Goal: Transaction & Acquisition: Subscribe to service/newsletter

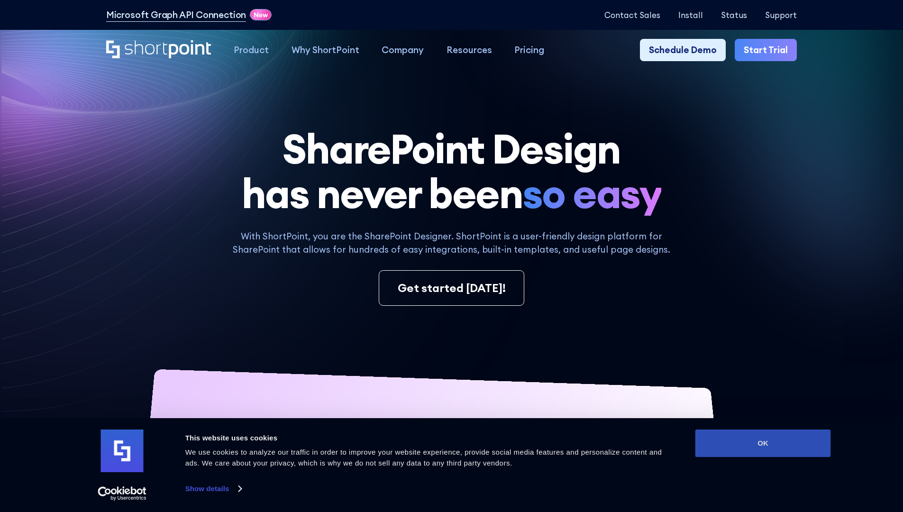
click at [763, 443] on button "OK" at bounding box center [764, 443] width 136 height 27
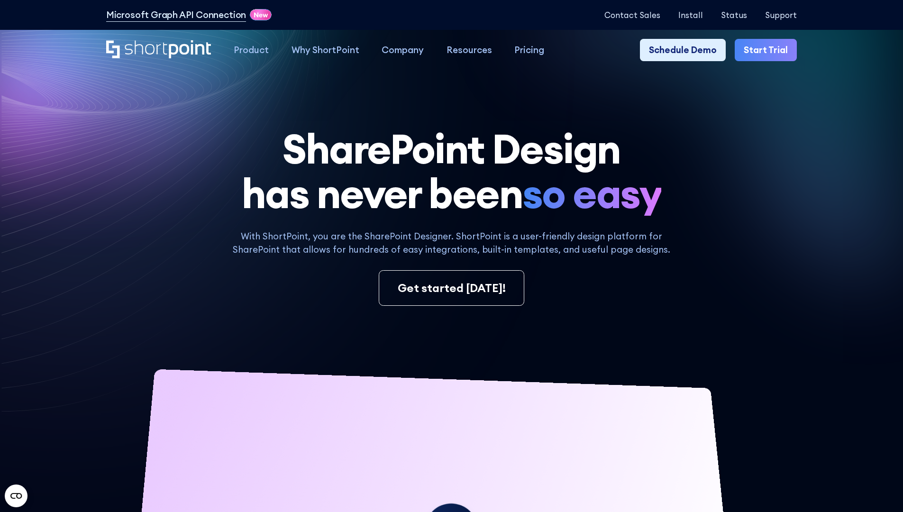
click at [769, 50] on link "Start Trial" at bounding box center [766, 50] width 62 height 23
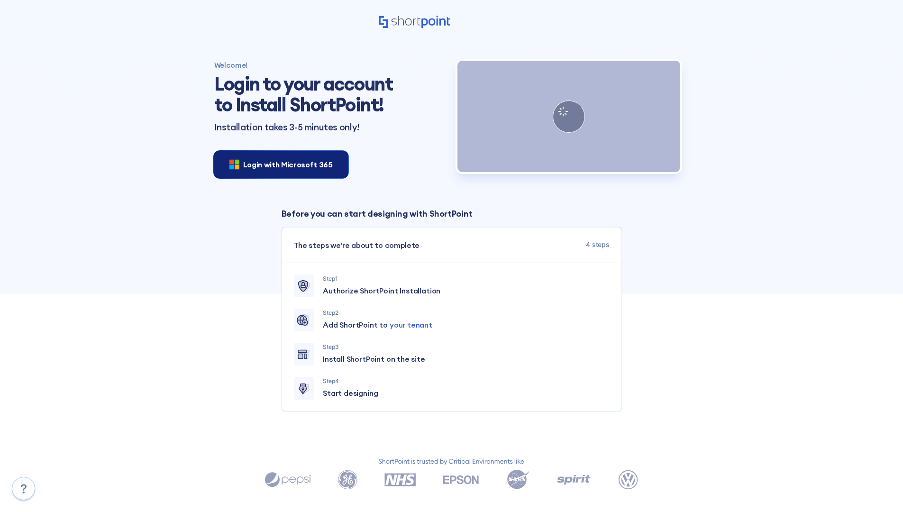
click at [278, 164] on span "Login with Microsoft 365" at bounding box center [288, 164] width 90 height 11
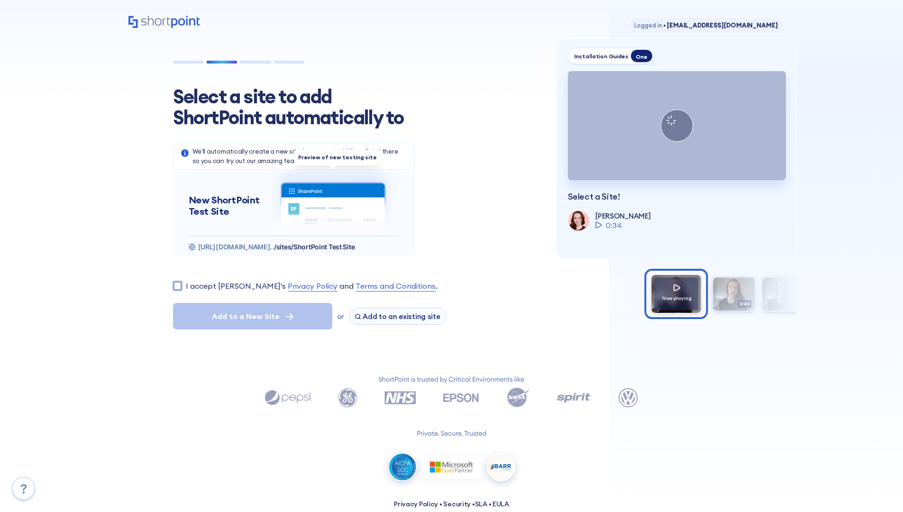
click at [177, 285] on input "I accept [PERSON_NAME]'s Privacy Policy and Terms and Conditions ." at bounding box center [177, 285] width 9 height 9
checkbox input "true"
click at [252, 316] on span "Add to a New Site" at bounding box center [246, 316] width 68 height 11
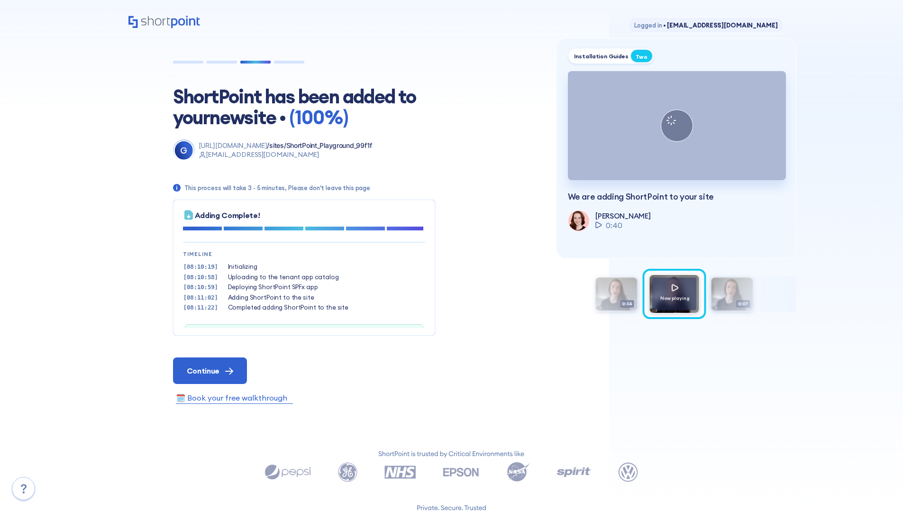
scroll to position [29, 0]
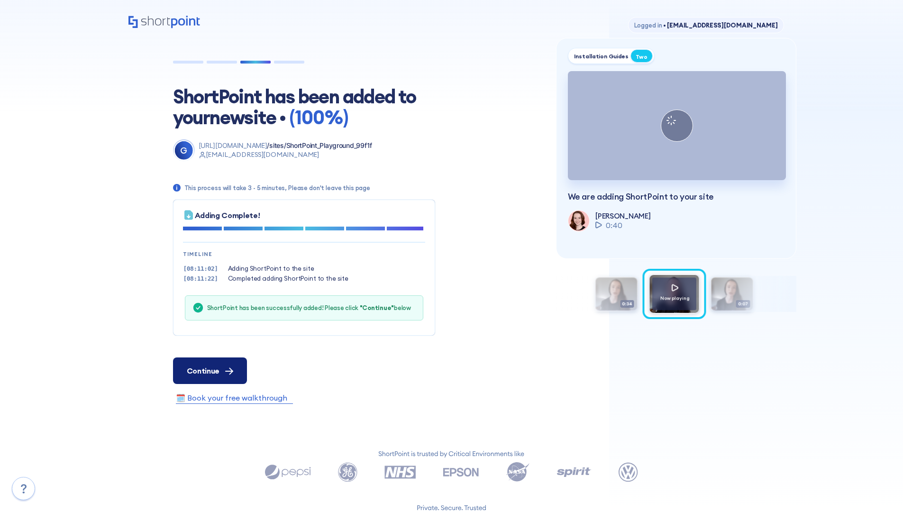
click at [210, 370] on span "Continue" at bounding box center [203, 370] width 33 height 11
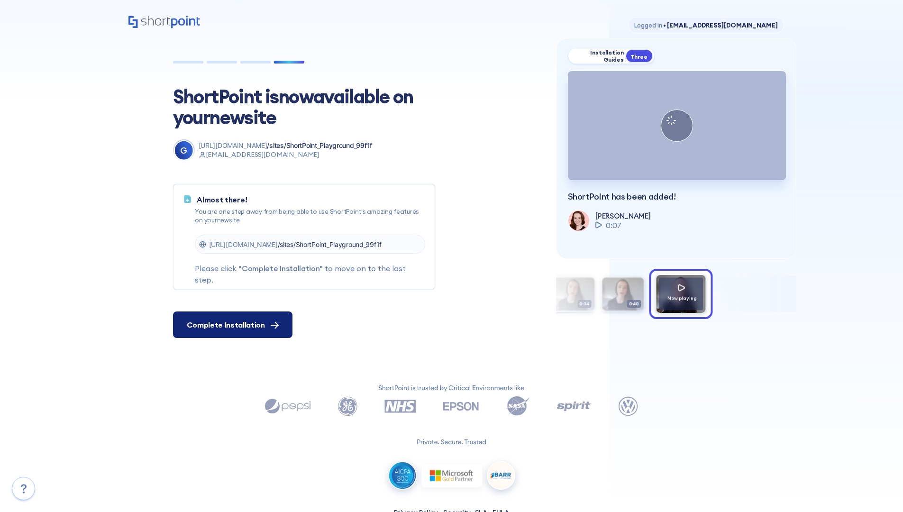
click at [231, 325] on span "Complete Installation" at bounding box center [226, 324] width 78 height 11
